Goal: Information Seeking & Learning: Learn about a topic

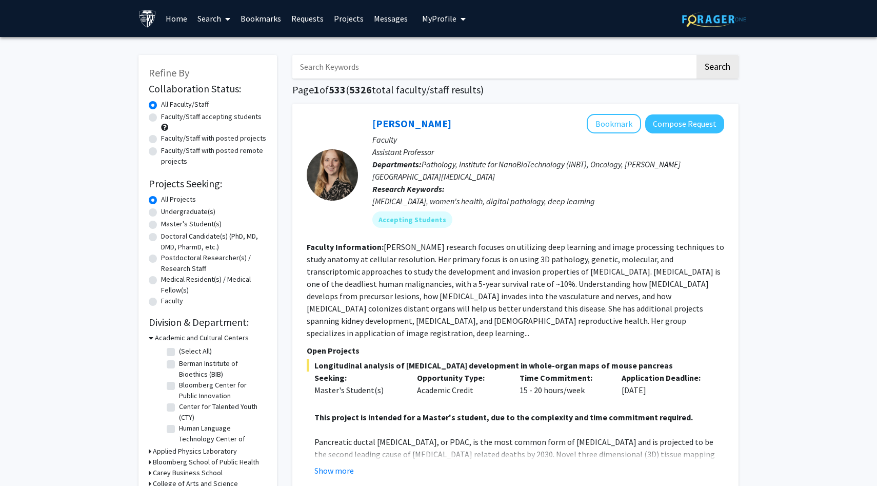
click at [352, 72] on input "Search Keywords" at bounding box center [493, 67] width 403 height 24
click at [324, 57] on input "Search Keywords" at bounding box center [493, 67] width 403 height 24
type input "f"
type input "s"
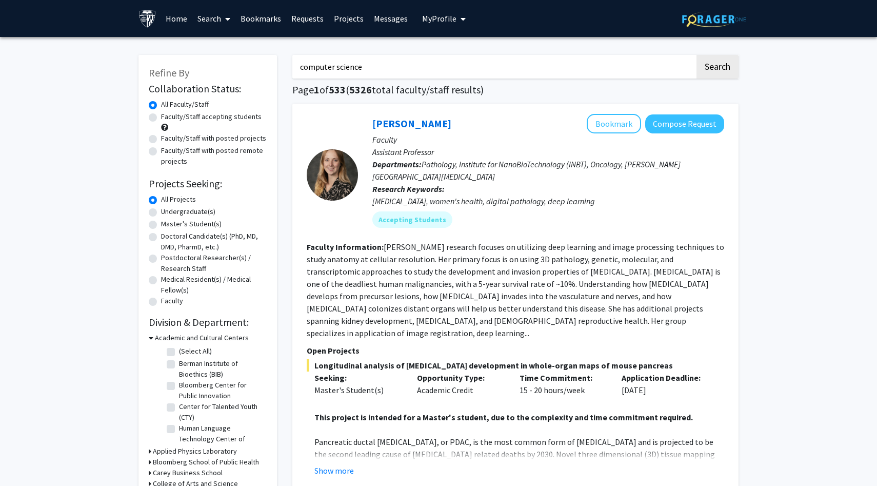
click at [696, 55] on button "Search" at bounding box center [717, 67] width 42 height 24
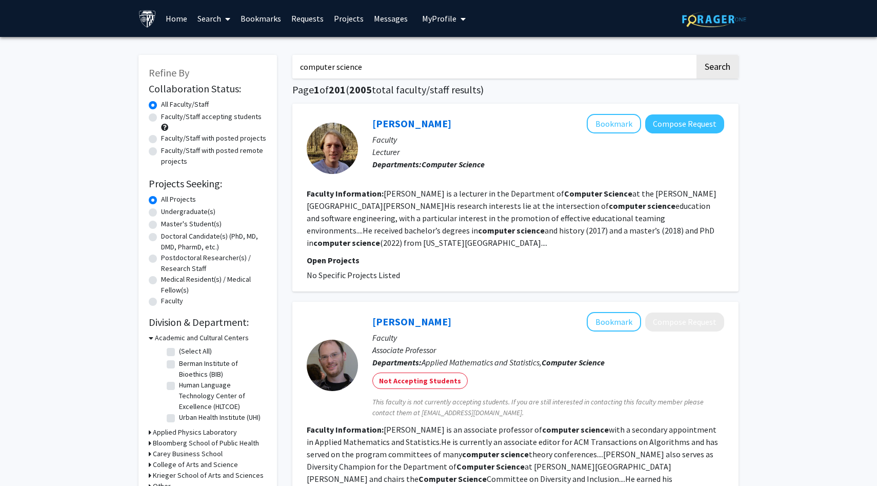
drag, startPoint x: 424, startPoint y: 68, endPoint x: 204, endPoint y: 59, distance: 219.6
type input "machine learning"
click at [696, 55] on button "Search" at bounding box center [717, 67] width 42 height 24
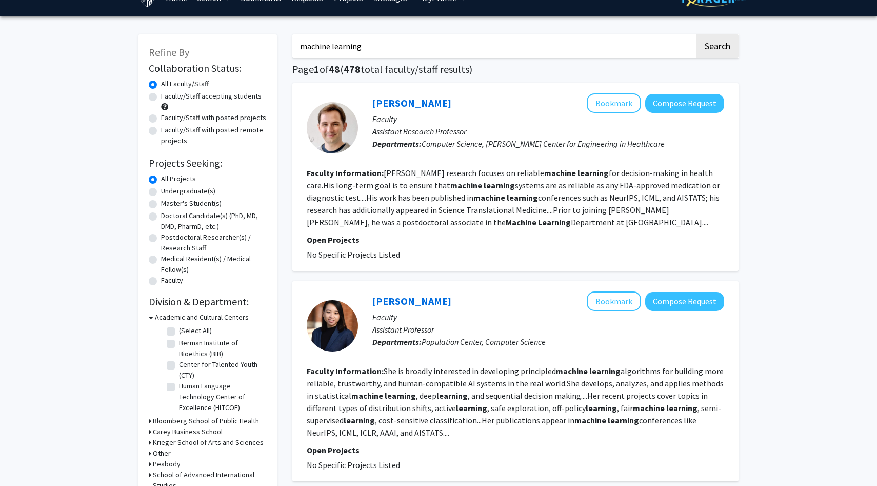
scroll to position [26, 0]
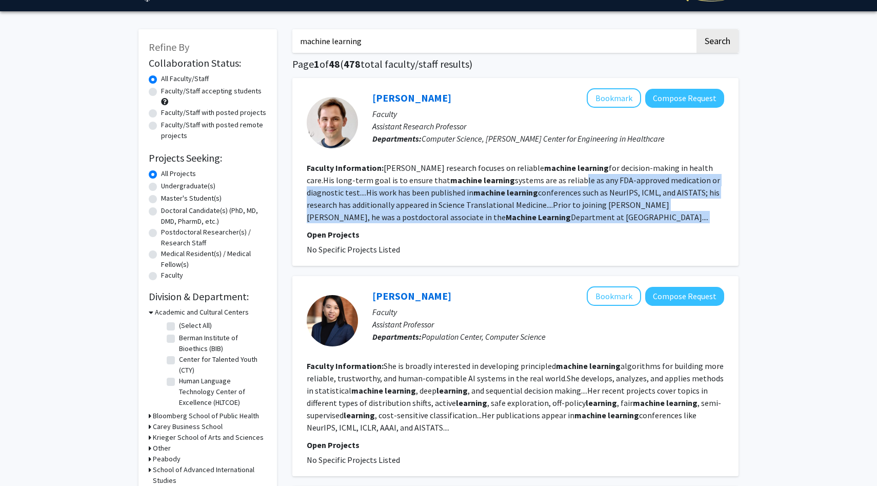
drag, startPoint x: 527, startPoint y: 182, endPoint x: 563, endPoint y: 226, distance: 57.3
click at [563, 226] on fg-search-faculty "[PERSON_NAME] Compose Request Faculty Assistant Research Professor Departments:…" at bounding box center [515, 171] width 417 height 167
drag, startPoint x: 563, startPoint y: 233, endPoint x: 388, endPoint y: 180, distance: 183.1
click at [387, 183] on fg-search-faculty "[PERSON_NAME] Compose Request Faculty Assistant Research Professor Departments:…" at bounding box center [515, 171] width 417 height 167
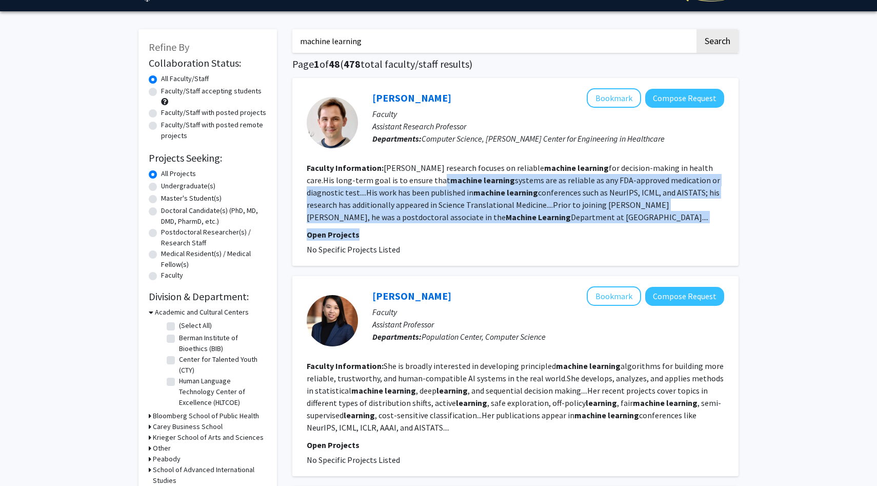
click at [388, 180] on fg-read-more "[PERSON_NAME] research focuses on reliable machine learning for decision-making…" at bounding box center [513, 192] width 413 height 59
drag, startPoint x: 364, startPoint y: 175, endPoint x: 548, endPoint y: 241, distance: 195.6
click at [548, 241] on fg-search-faculty "[PERSON_NAME] Compose Request Faculty Assistant Research Professor Departments:…" at bounding box center [515, 171] width 417 height 167
click at [548, 235] on p "Open Projects" at bounding box center [515, 234] width 417 height 12
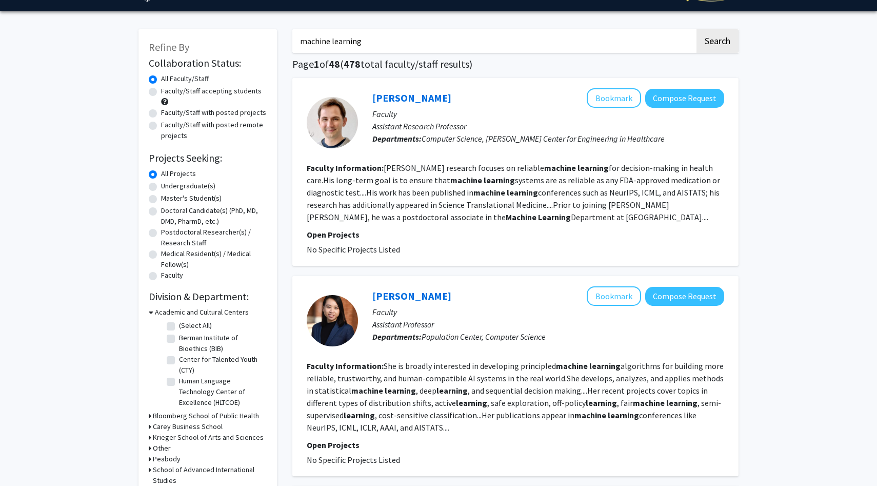
drag, startPoint x: 552, startPoint y: 224, endPoint x: 420, endPoint y: 158, distance: 147.7
click at [414, 161] on fg-search-faculty "[PERSON_NAME] Compose Request Faculty Assistant Research Professor Departments:…" at bounding box center [515, 171] width 417 height 167
click at [351, 235] on p "Open Projects" at bounding box center [515, 234] width 417 height 12
click at [351, 245] on span "No Specific Projects Listed" at bounding box center [353, 249] width 93 height 10
click at [414, 103] on link "[PERSON_NAME]" at bounding box center [411, 97] width 79 height 13
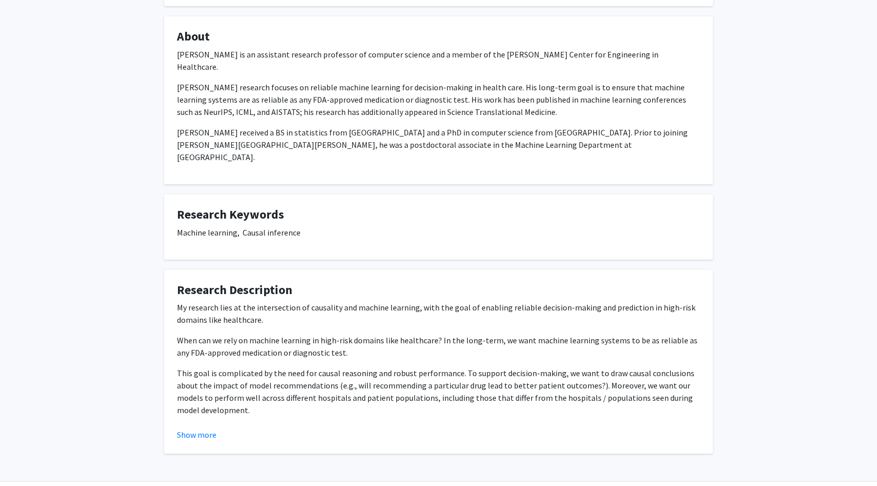
scroll to position [157, 0]
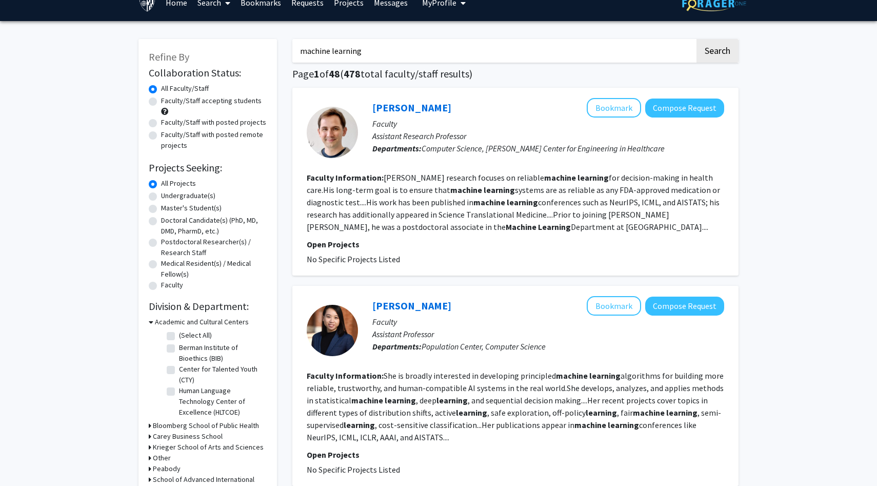
scroll to position [27, 0]
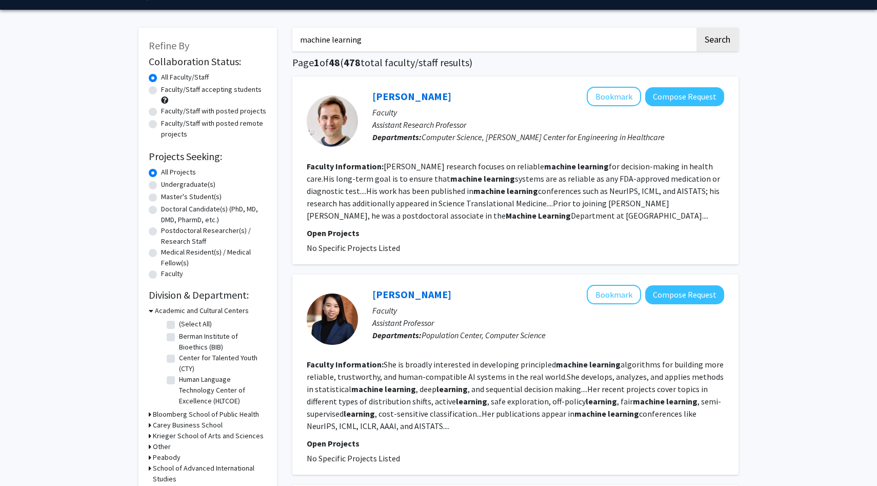
click at [161, 189] on label "Undergraduate(s)" at bounding box center [188, 184] width 54 height 11
click at [161, 186] on input "Undergraduate(s)" at bounding box center [164, 182] width 7 height 7
radio input "true"
